Goal: Check status: Check status

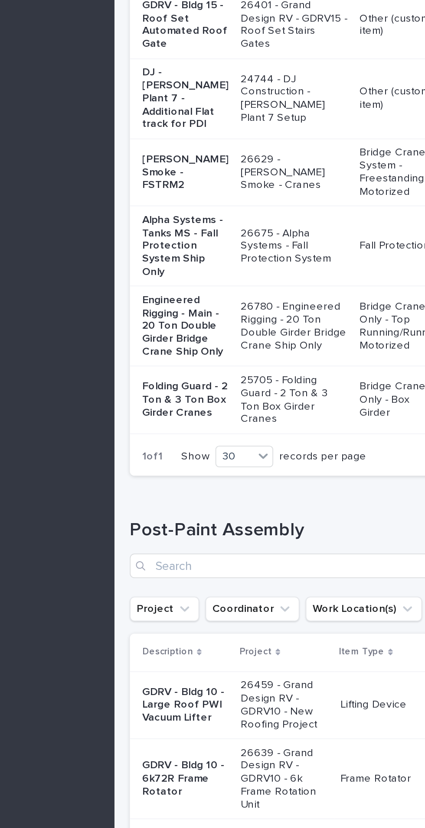
scroll to position [1026, 0]
click at [172, 183] on p "Z-Mod - Stair C" at bounding box center [183, 178] width 49 height 7
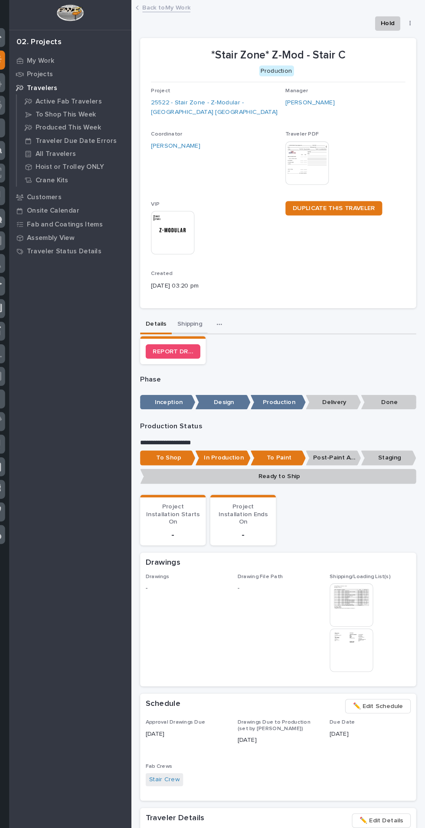
click at [196, 311] on button "Shipping" at bounding box center [199, 311] width 34 height 18
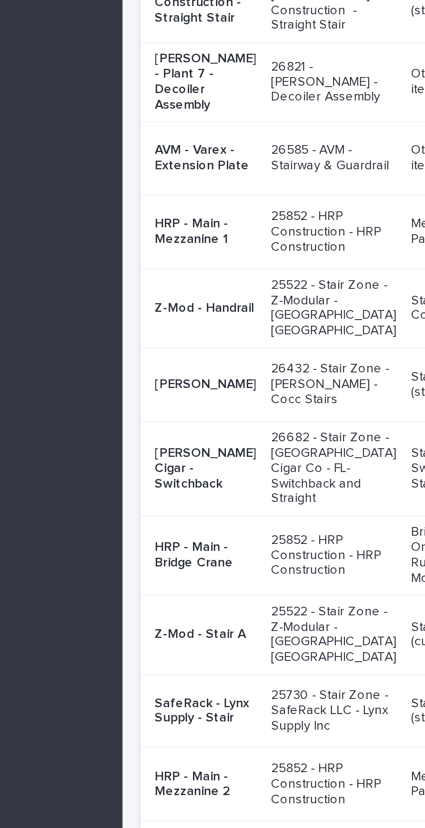
click at [166, 439] on p "Z-Mod - Handrail" at bounding box center [183, 435] width 49 height 7
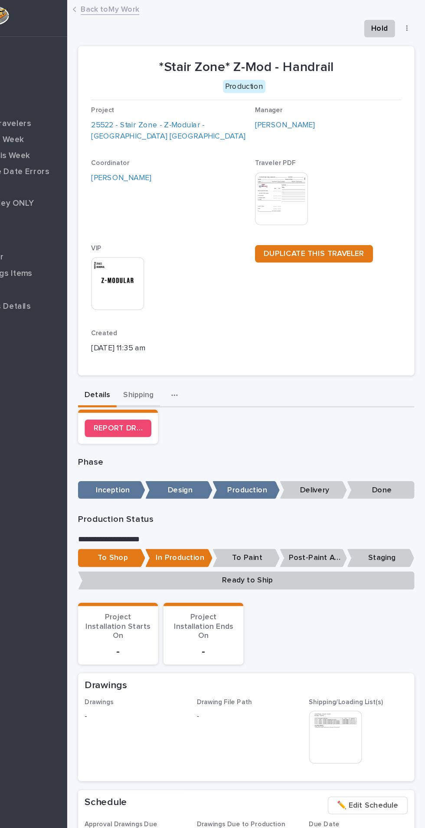
click at [190, 312] on button "Shipping" at bounding box center [199, 311] width 34 height 18
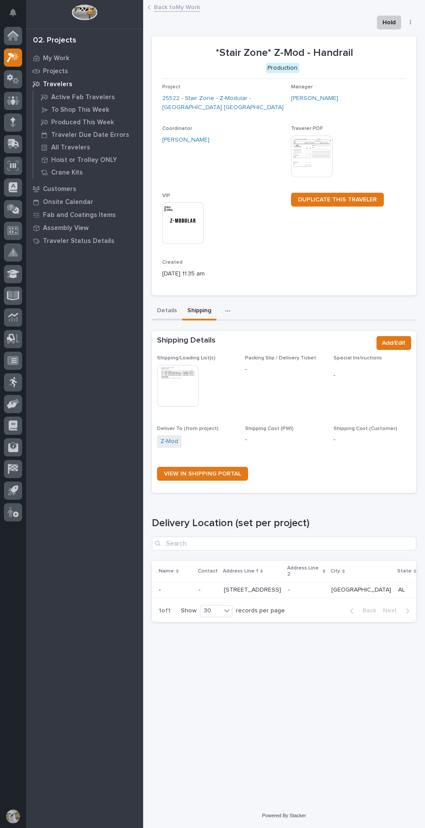
click at [166, 311] on button "Details" at bounding box center [167, 311] width 30 height 18
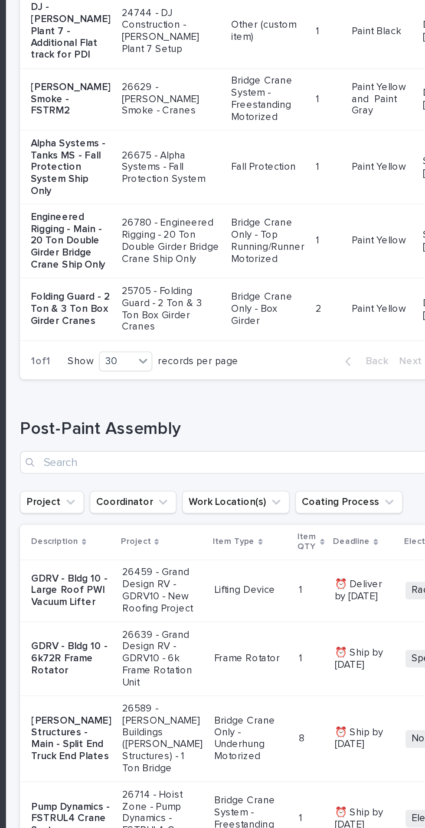
scroll to position [0, 1]
